Goal: Information Seeking & Learning: Find specific fact

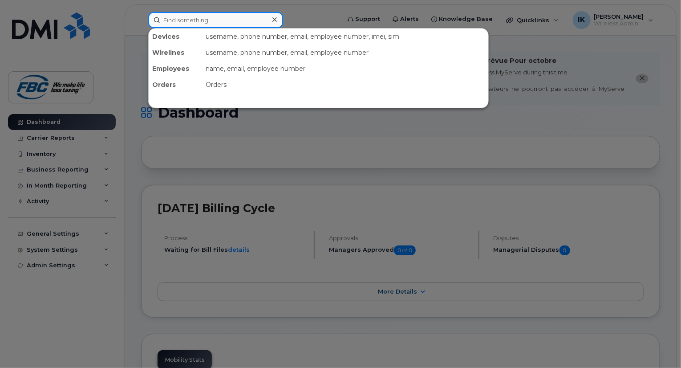
click at [210, 22] on input at bounding box center [215, 20] width 135 height 16
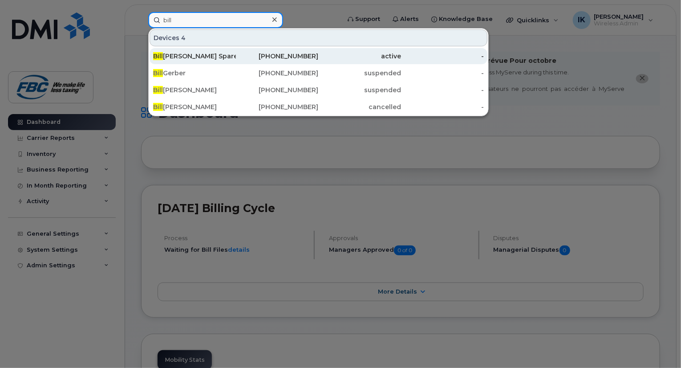
type input "bill"
click at [184, 57] on div "Bill Armstrong Spare" at bounding box center [194, 56] width 83 height 9
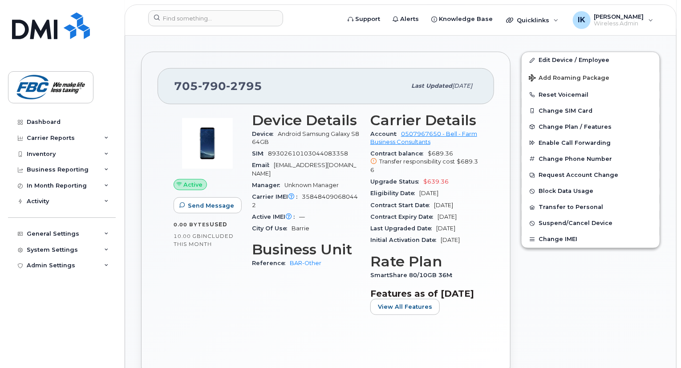
scroll to position [320, 0]
click at [341, 191] on div "Carrier IMEI Carrier IMEI is reported during the last billing cycle or change o…" at bounding box center [306, 201] width 108 height 20
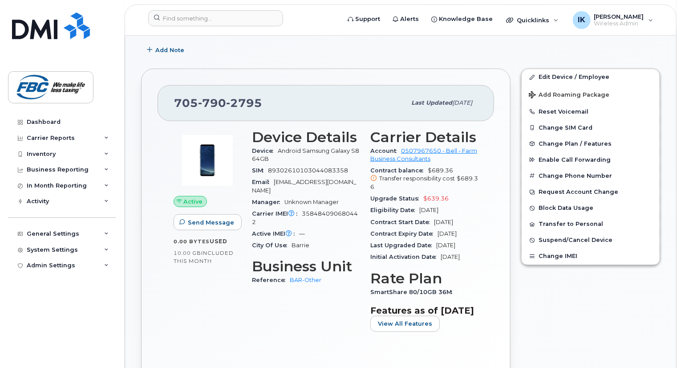
scroll to position [303, 0]
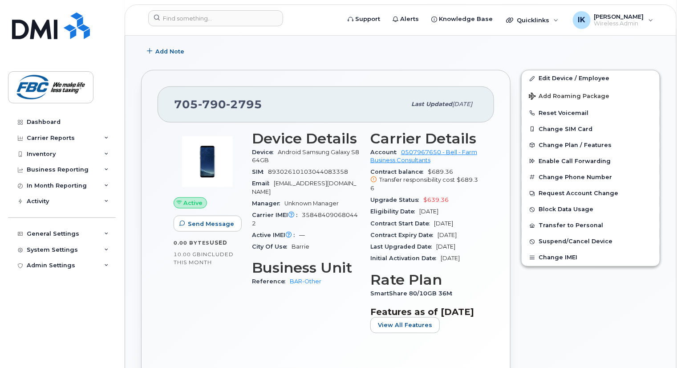
click at [320, 198] on div "Manager Unknown Manager" at bounding box center [306, 204] width 108 height 12
click at [281, 168] on span "89302610103044083358" at bounding box center [308, 171] width 80 height 7
click at [285, 179] on div "Email [EMAIL_ADDRESS][DOMAIN_NAME]" at bounding box center [306, 188] width 108 height 20
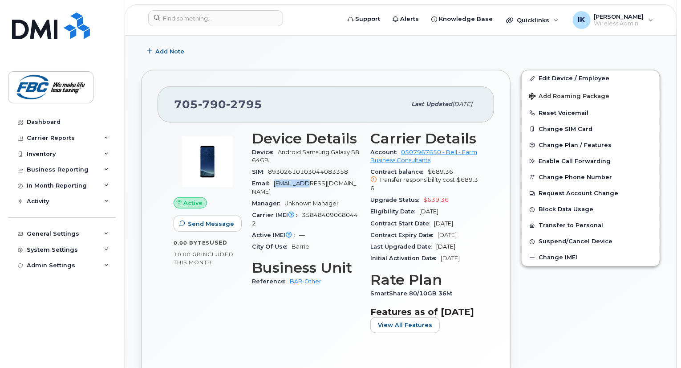
click at [285, 179] on div "Email [EMAIL_ADDRESS][DOMAIN_NAME]" at bounding box center [306, 188] width 108 height 20
click at [303, 180] on span "[EMAIL_ADDRESS][DOMAIN_NAME]" at bounding box center [304, 187] width 104 height 15
click at [244, 107] on div "[PHONE_NUMBER] Last updated [DATE]" at bounding box center [326, 104] width 337 height 36
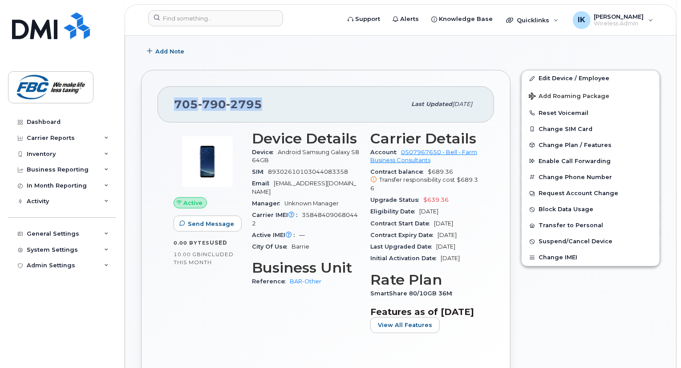
click at [244, 107] on div "[PHONE_NUMBER] Last updated [DATE]" at bounding box center [326, 104] width 337 height 36
click at [301, 211] on span "358484090680442" at bounding box center [305, 218] width 106 height 15
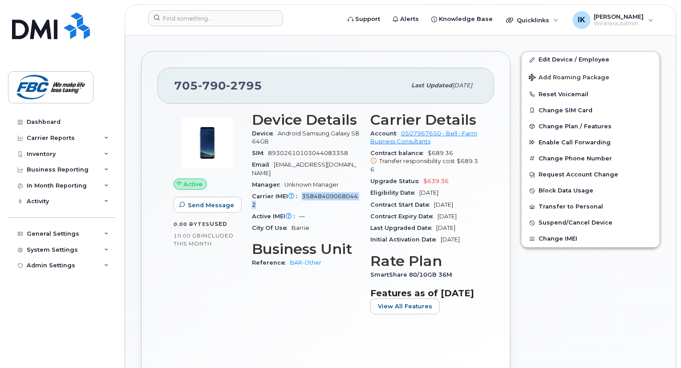
scroll to position [320, 0]
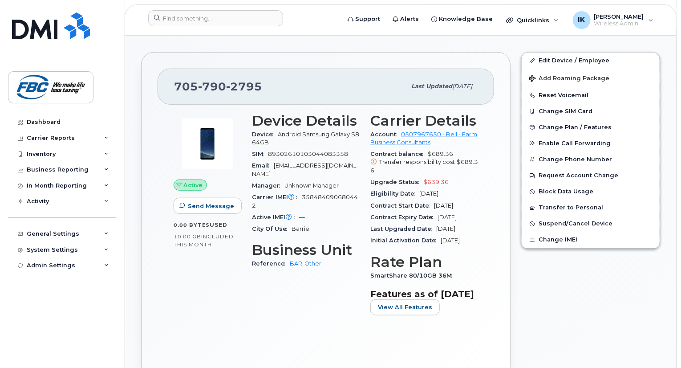
click at [199, 256] on div "Active Send Message 0.00 Bytes  used 10.00 GB  included this month" at bounding box center [207, 217] width 78 height 220
